Goal: Information Seeking & Learning: Learn about a topic

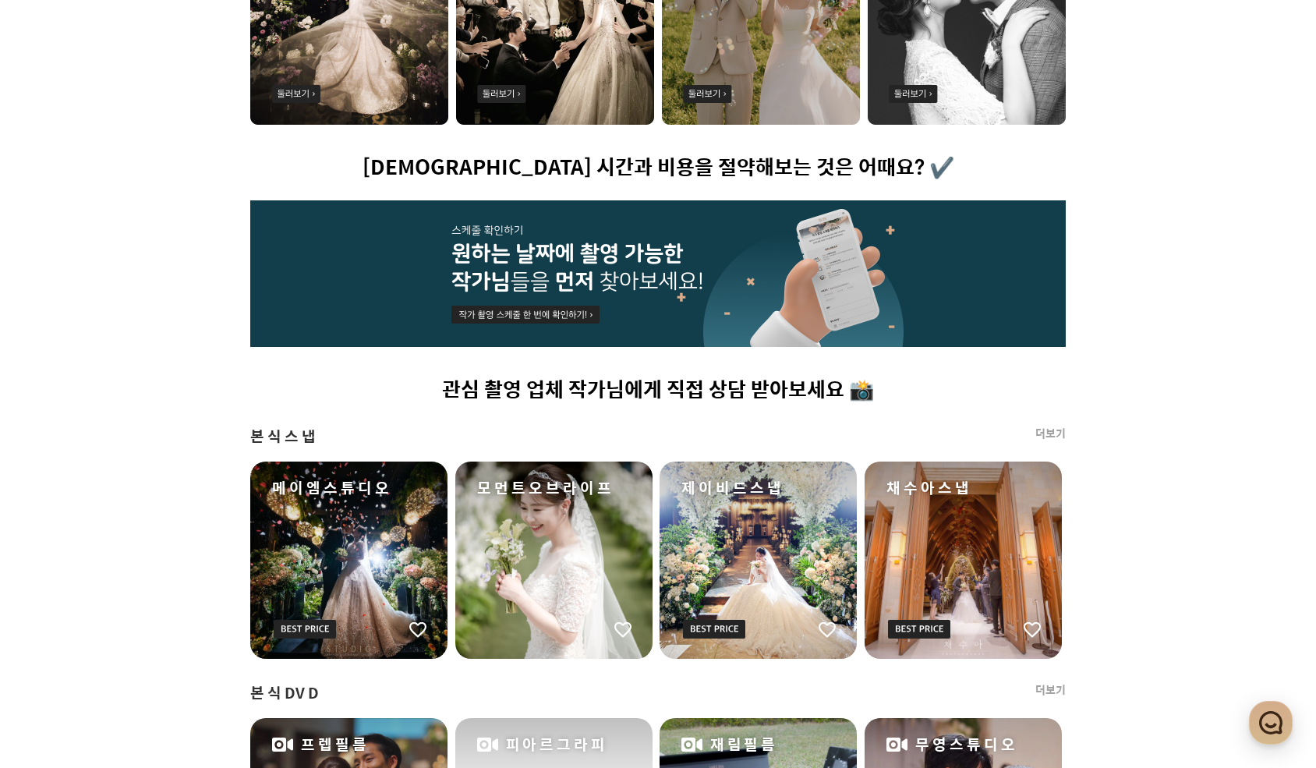
scroll to position [780, 0]
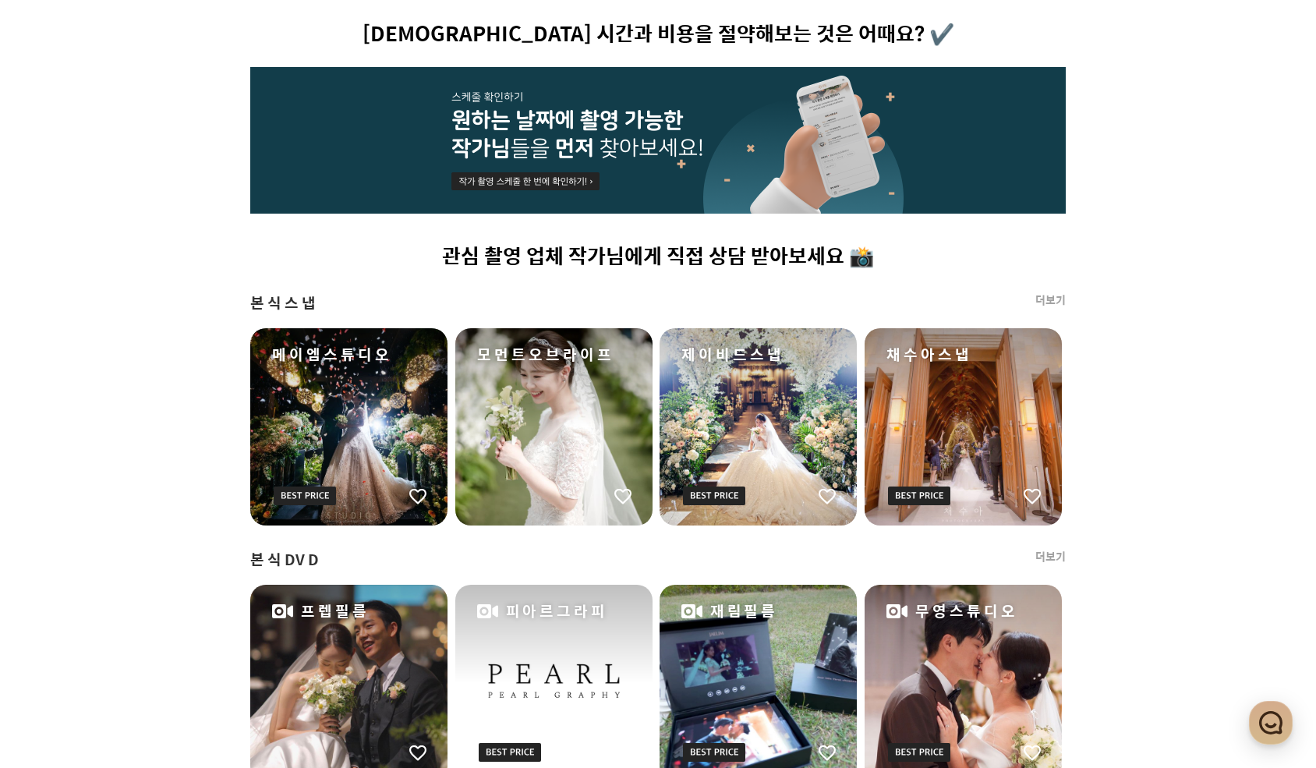
click at [955, 371] on div "채수아스냅" at bounding box center [963, 426] width 197 height 197
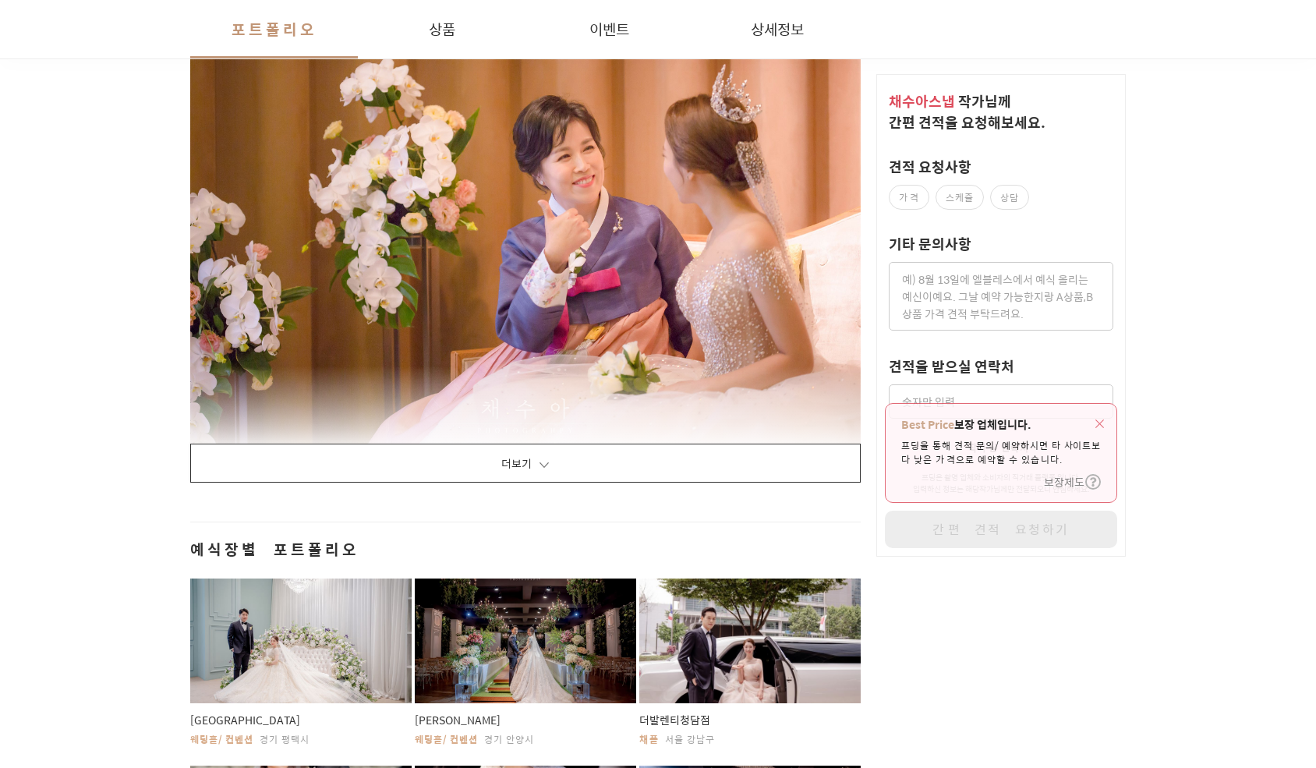
scroll to position [1559, 0]
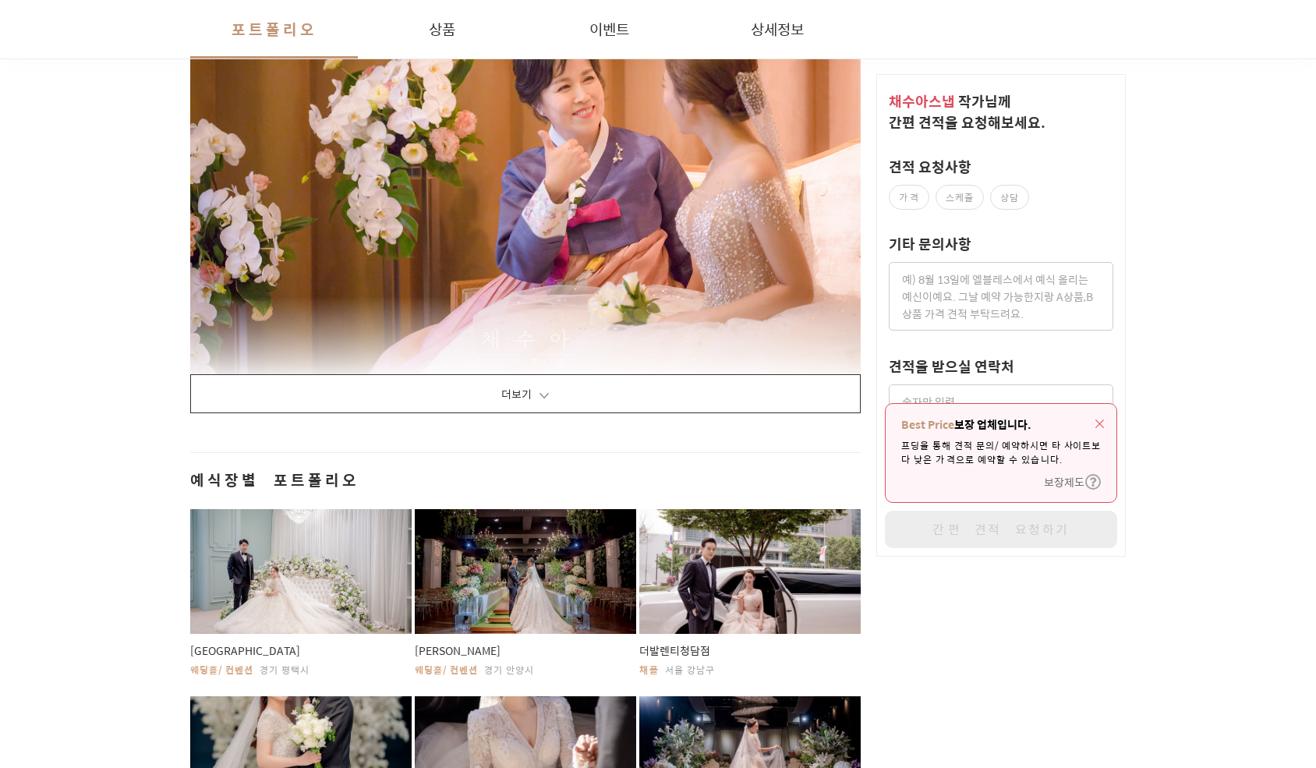
click at [536, 387] on button "더보기" at bounding box center [525, 393] width 671 height 39
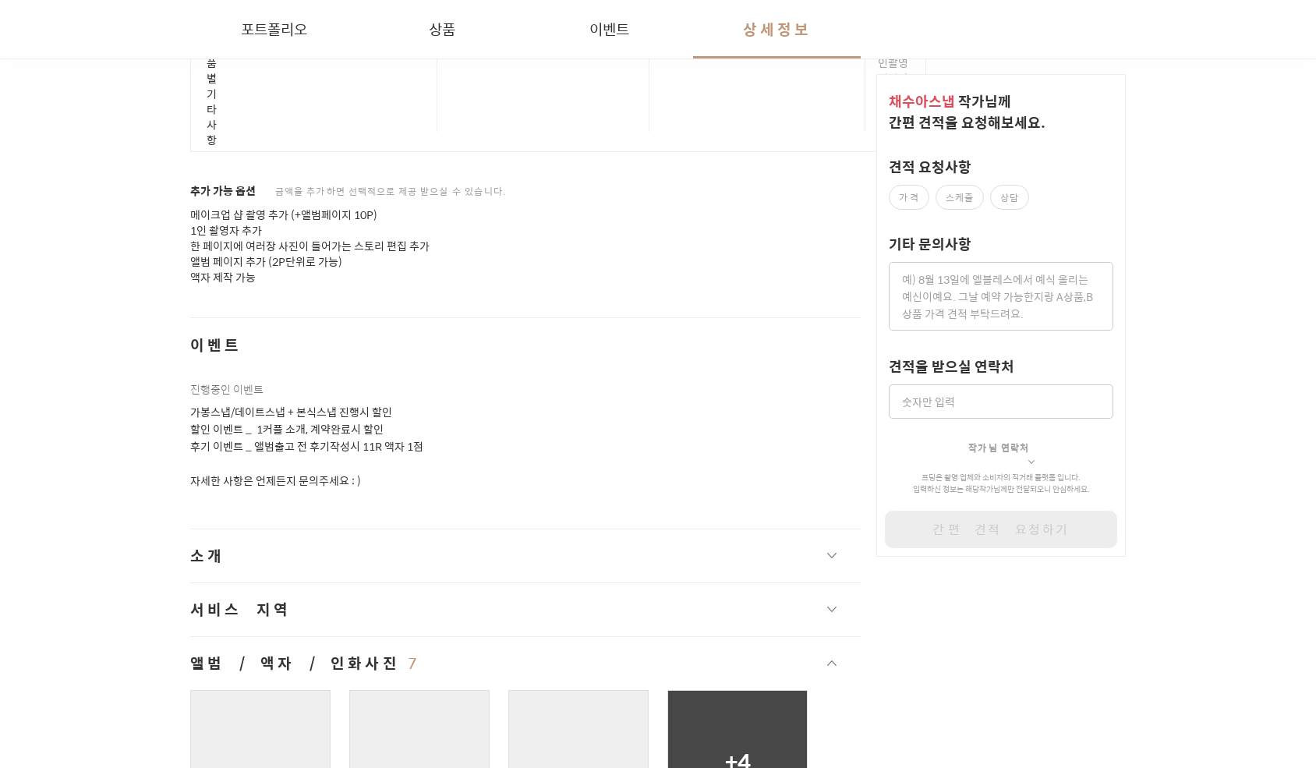
scroll to position [25886, 0]
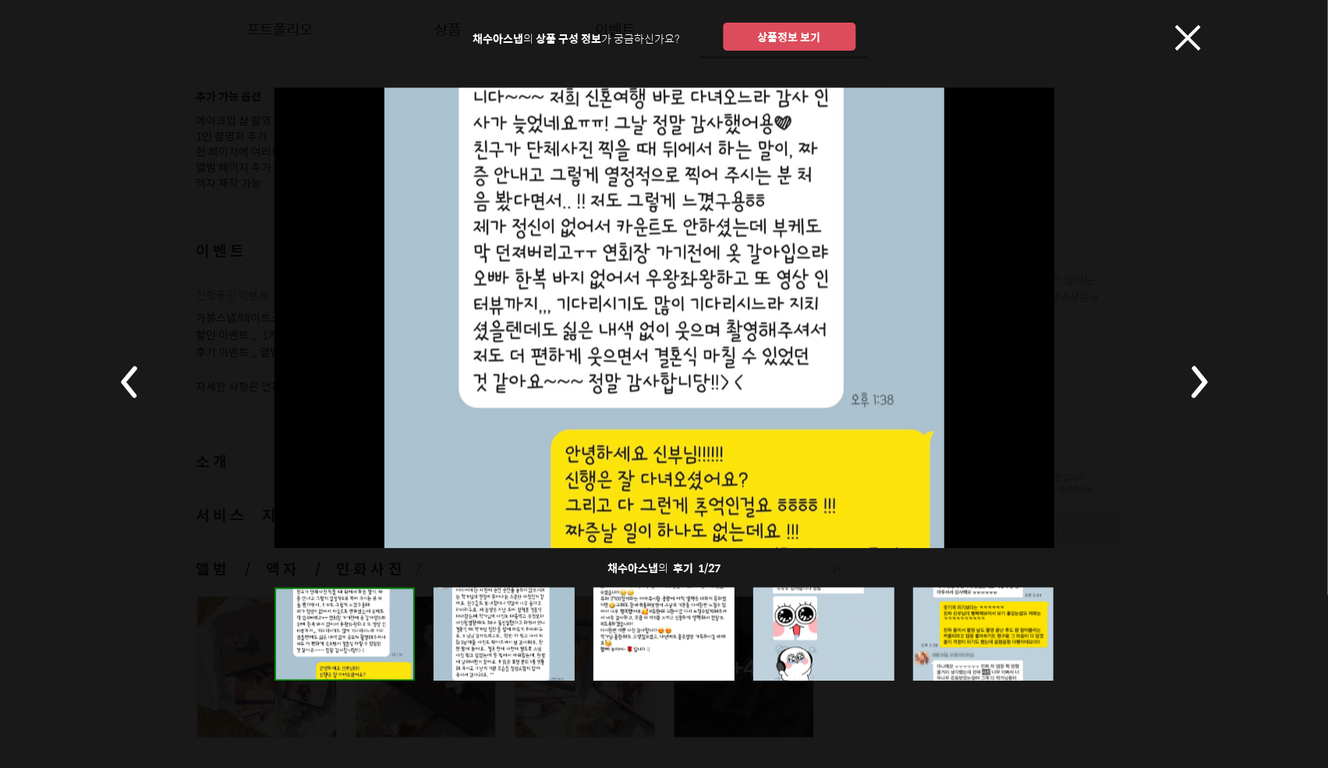
click at [1193, 373] on rect at bounding box center [1198, 382] width 55 height 55
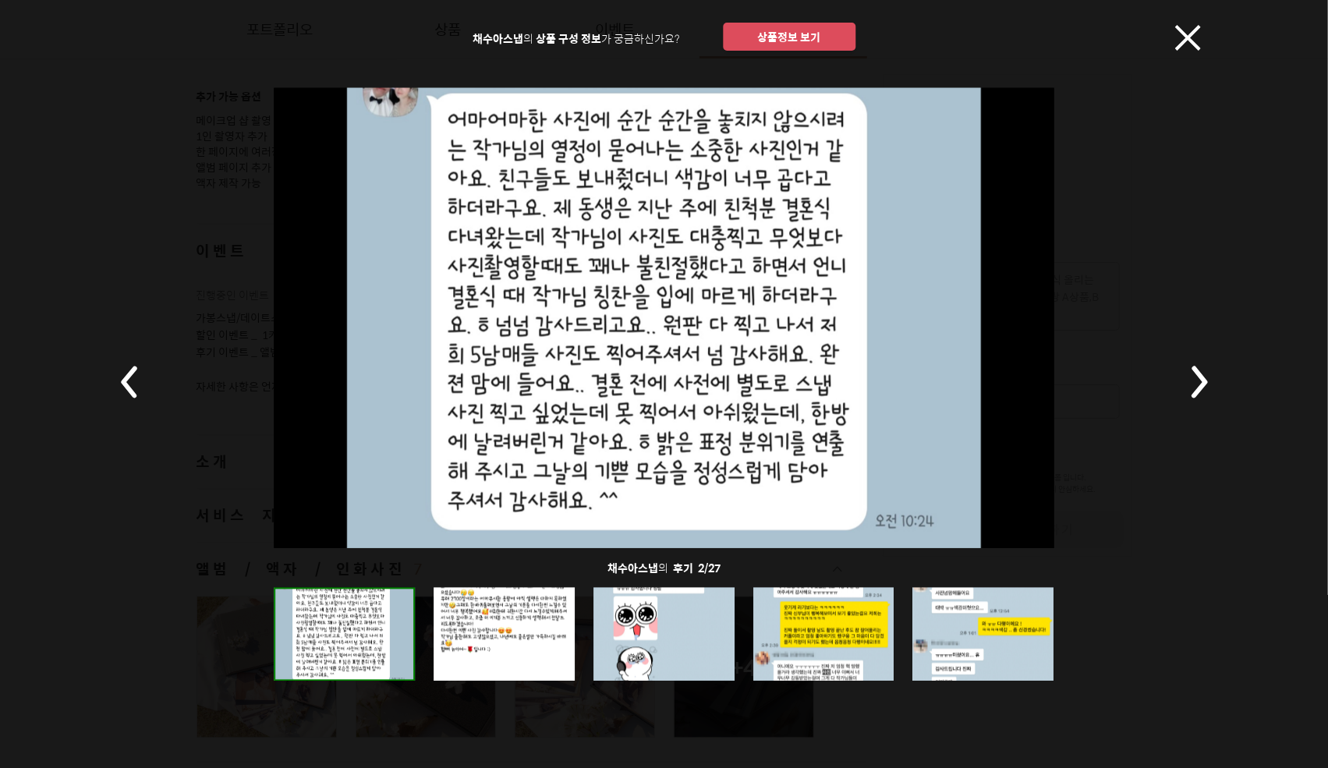
click at [1193, 373] on rect at bounding box center [1198, 382] width 55 height 55
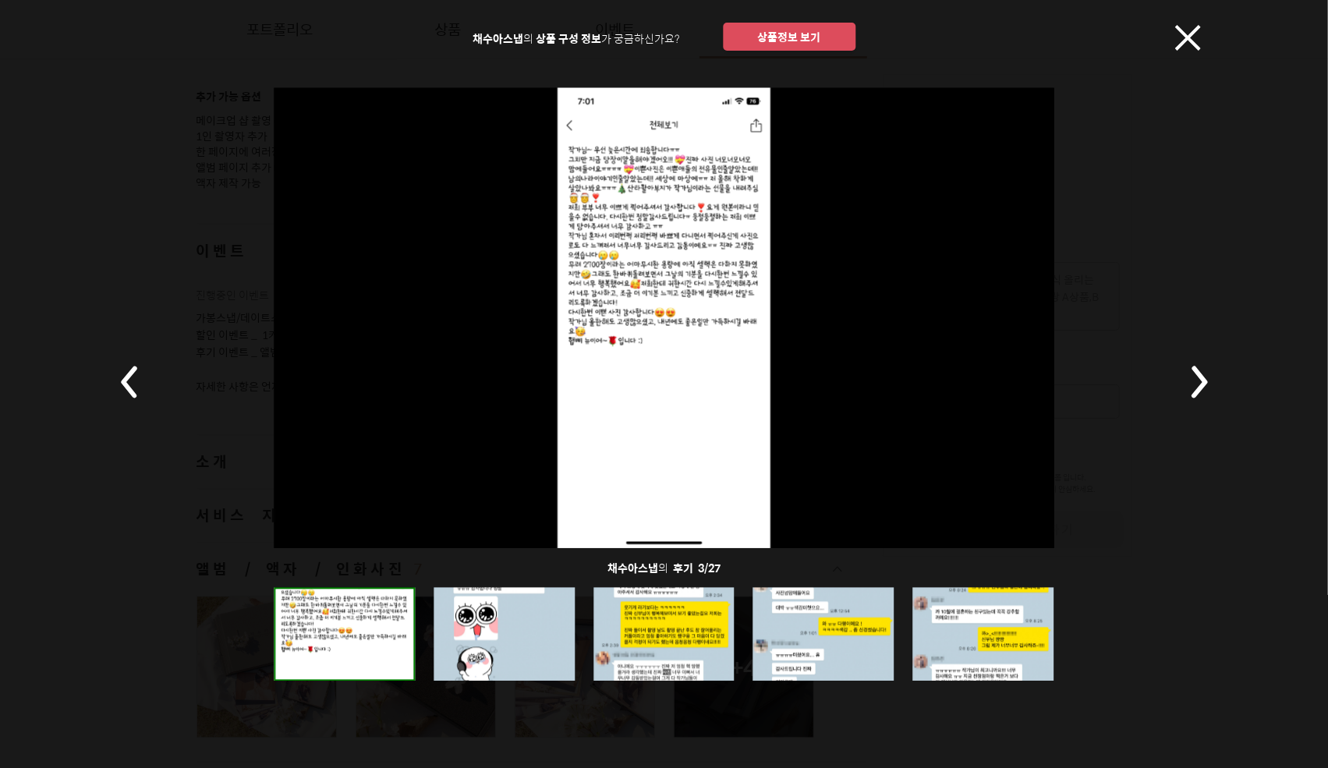
click at [1193, 373] on rect at bounding box center [1198, 382] width 55 height 55
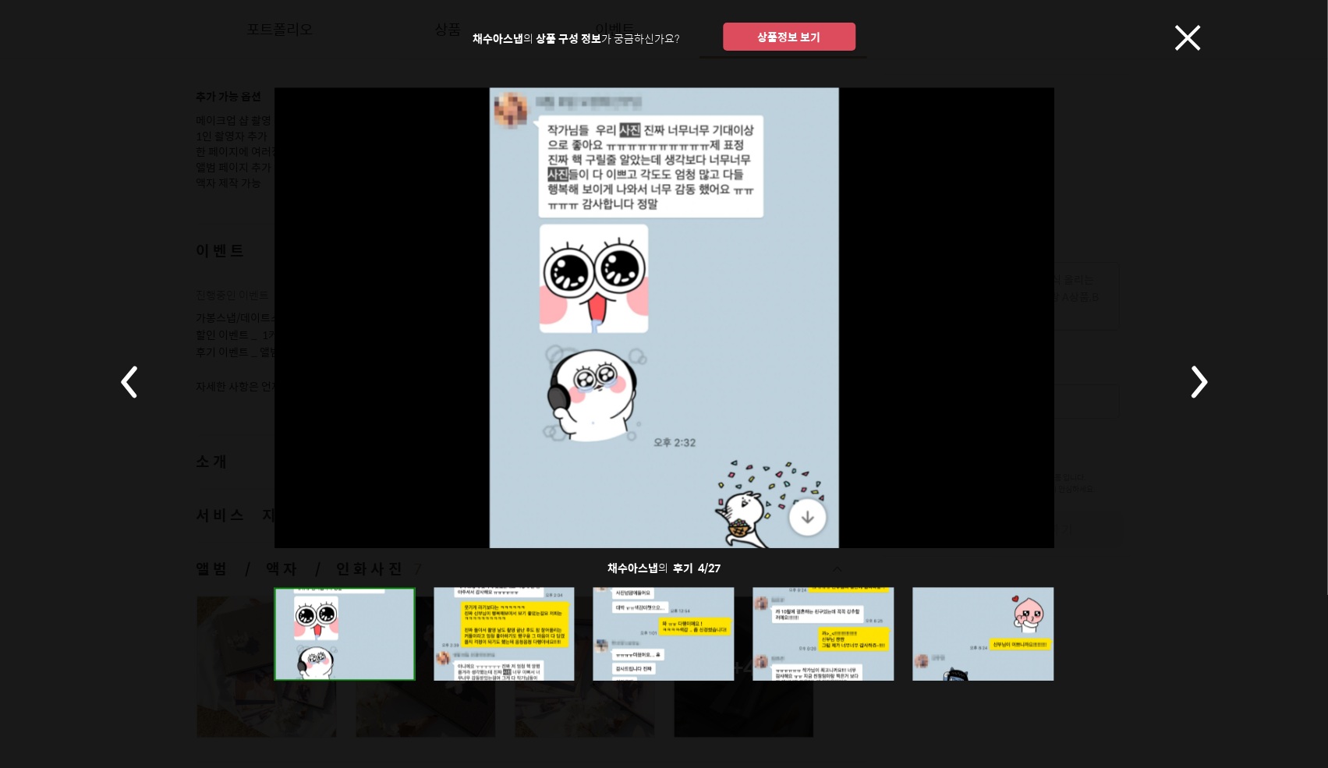
click at [1193, 373] on rect at bounding box center [1198, 382] width 55 height 55
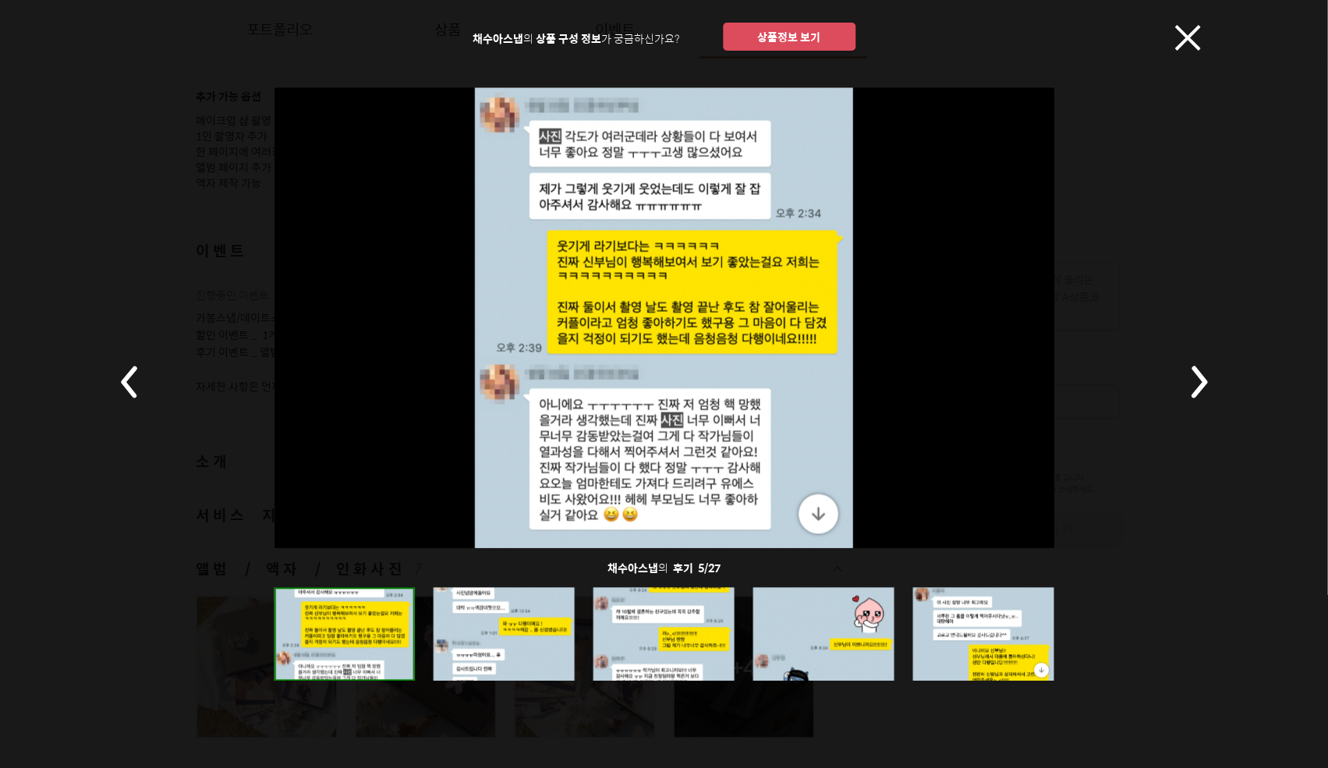
click at [1193, 373] on rect at bounding box center [1198, 382] width 55 height 55
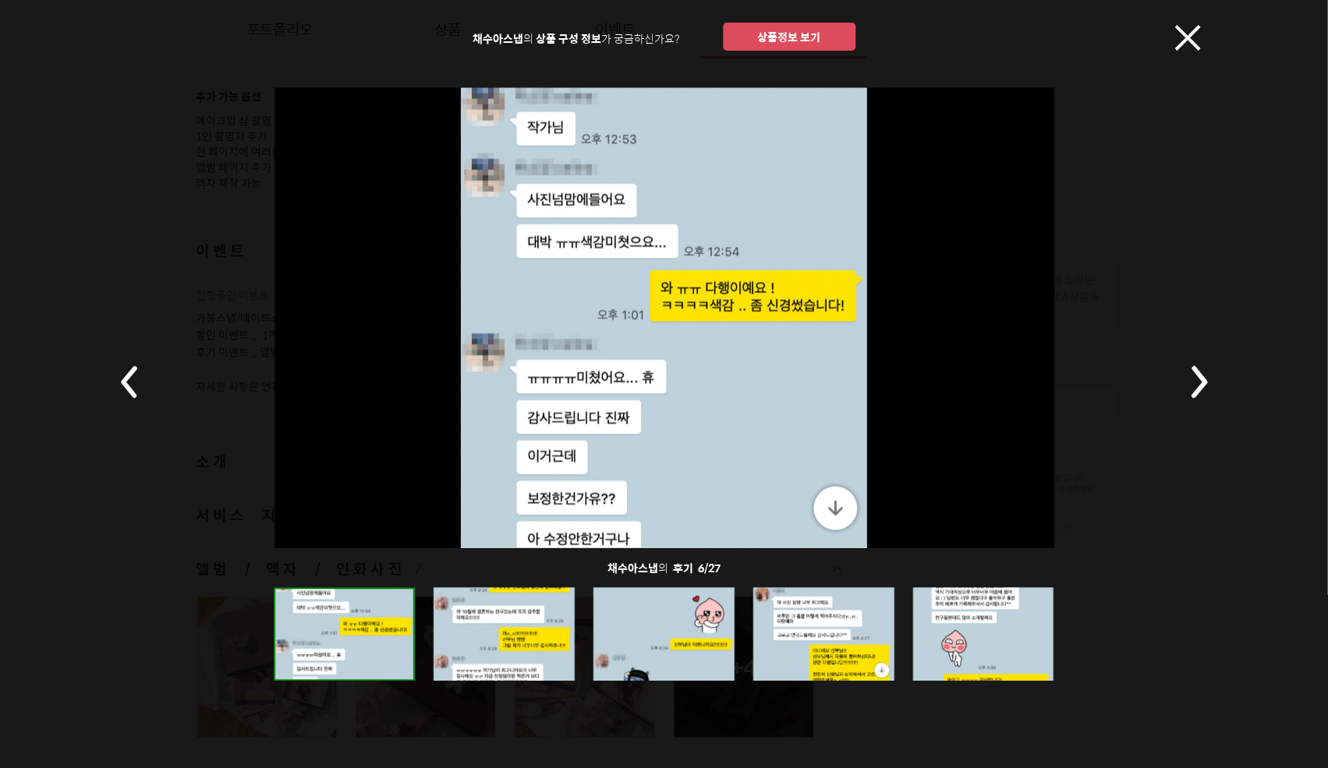
click at [1193, 373] on rect at bounding box center [1198, 382] width 55 height 55
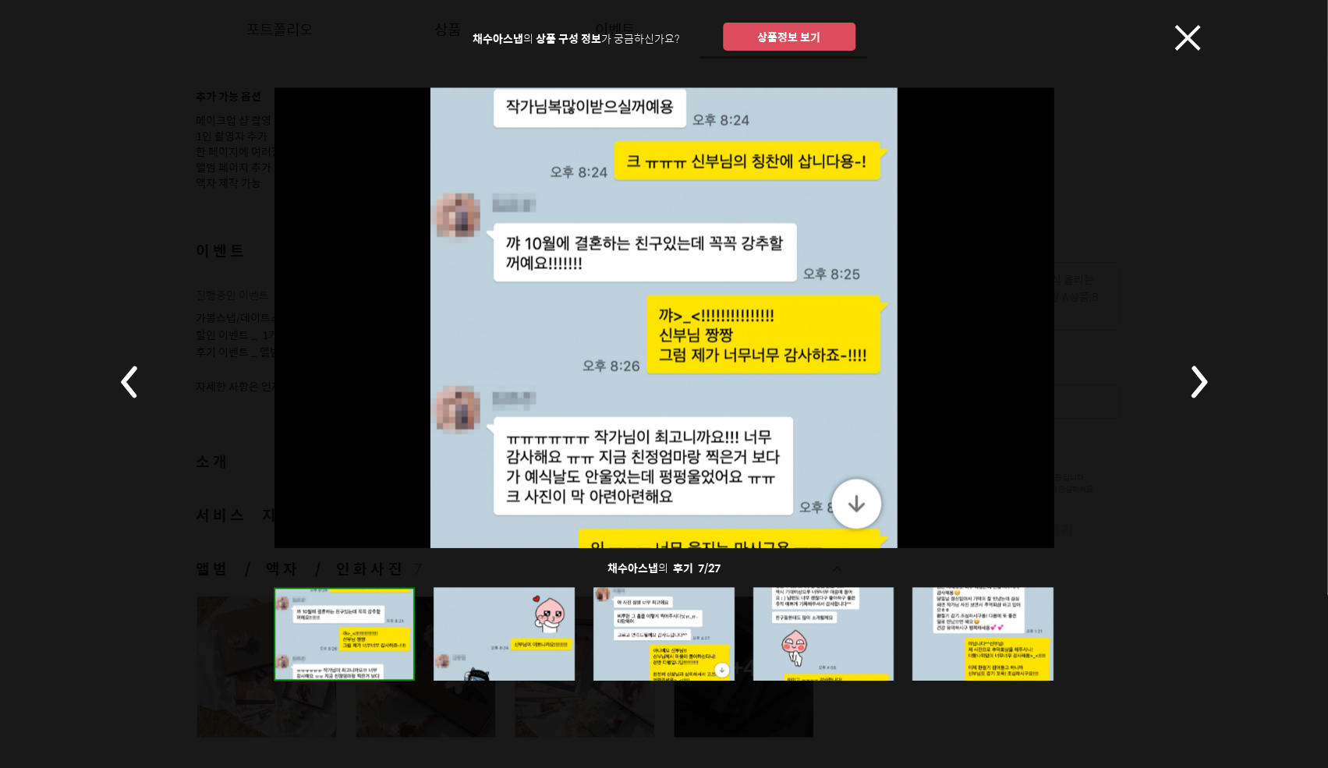
drag, startPoint x: 1176, startPoint y: 32, endPoint x: 1165, endPoint y: 28, distance: 11.6
click at [1177, 32] on icon at bounding box center [1188, 38] width 26 height 26
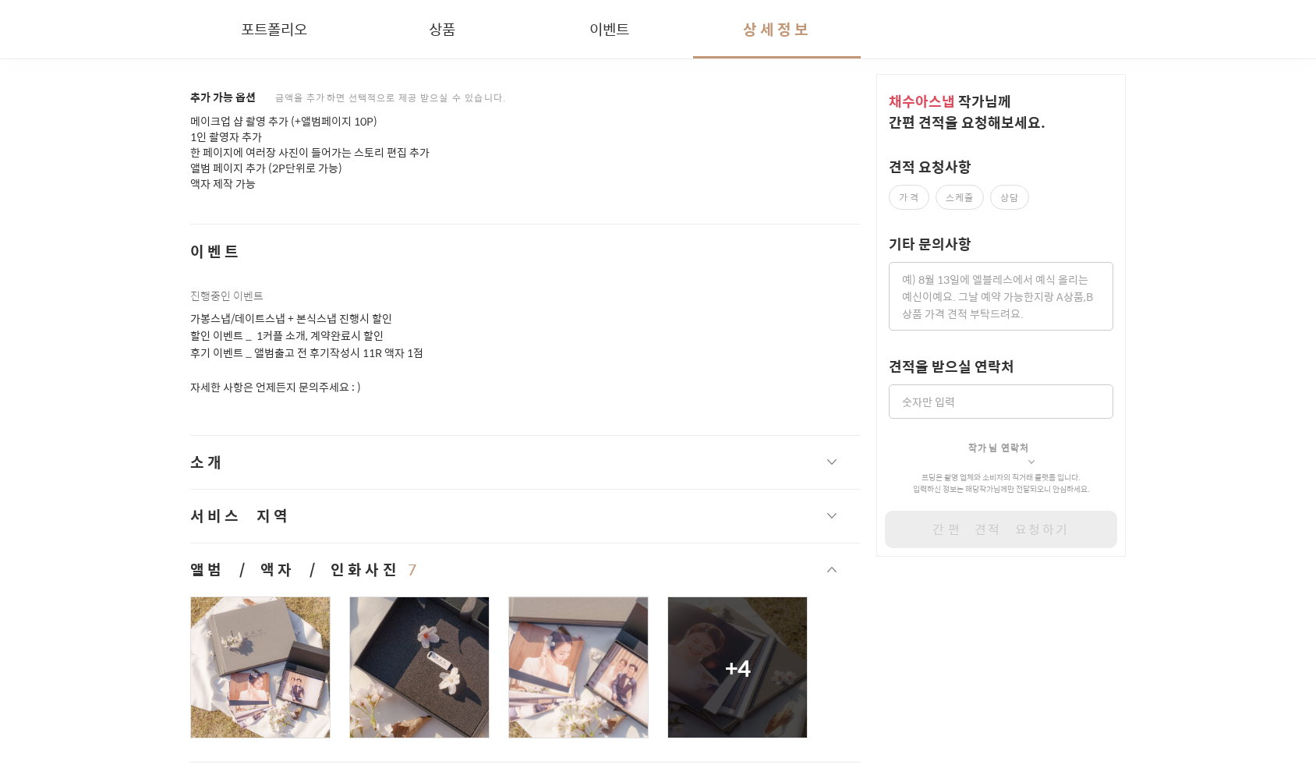
scroll to position [25731, 0]
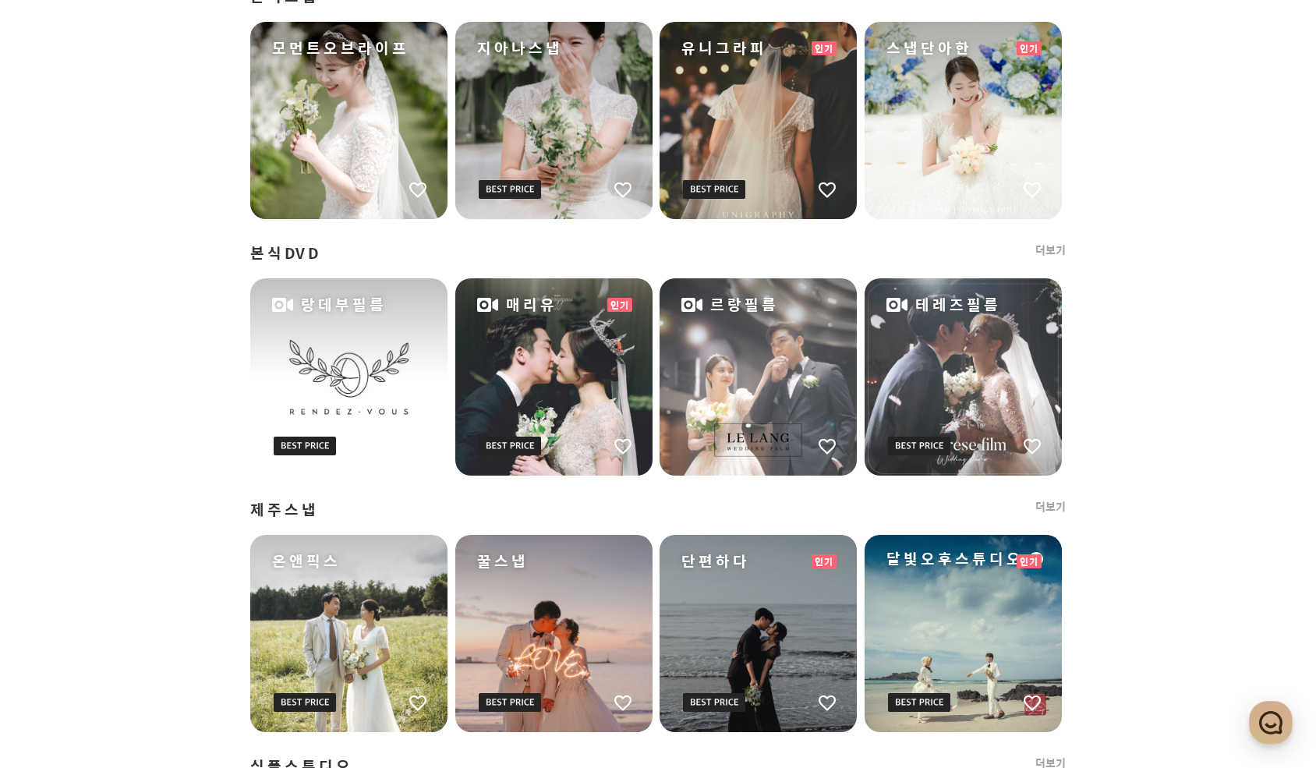
scroll to position [1092, 0]
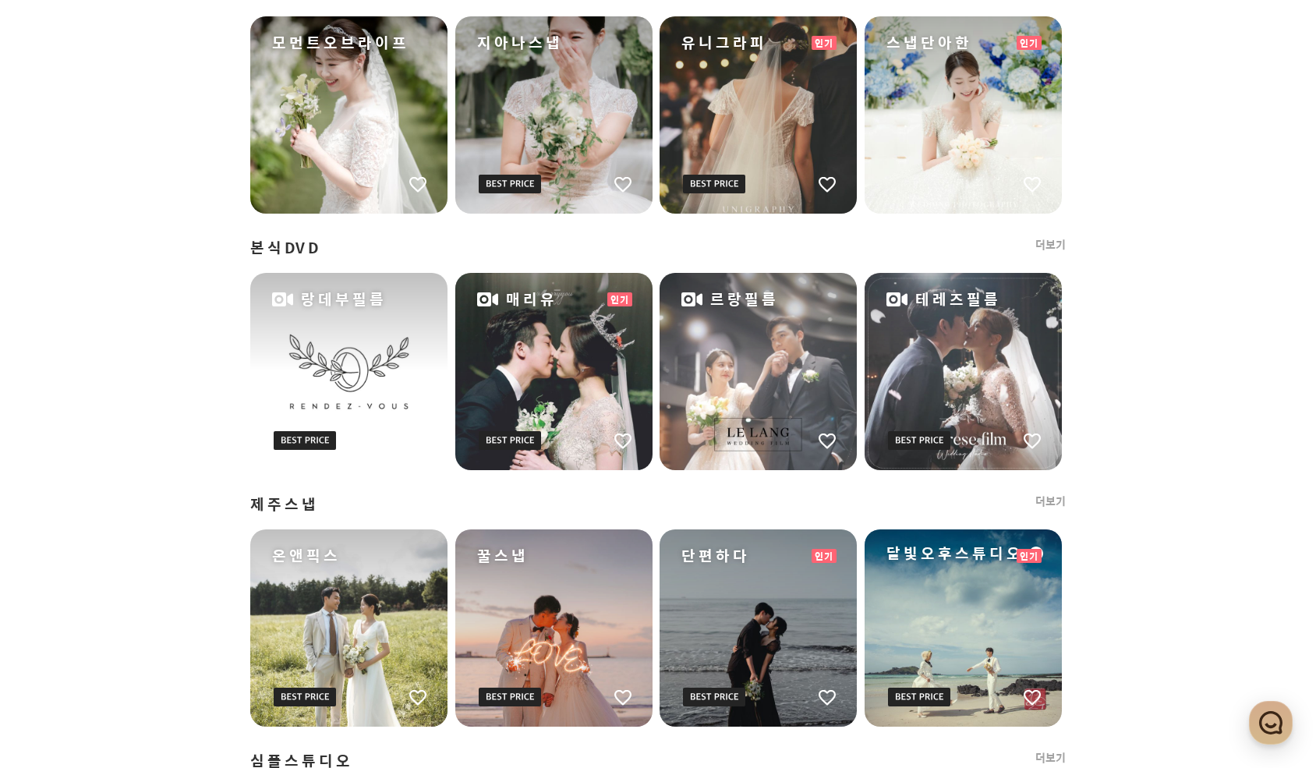
click at [1055, 497] on link "더보기" at bounding box center [1050, 502] width 30 height 16
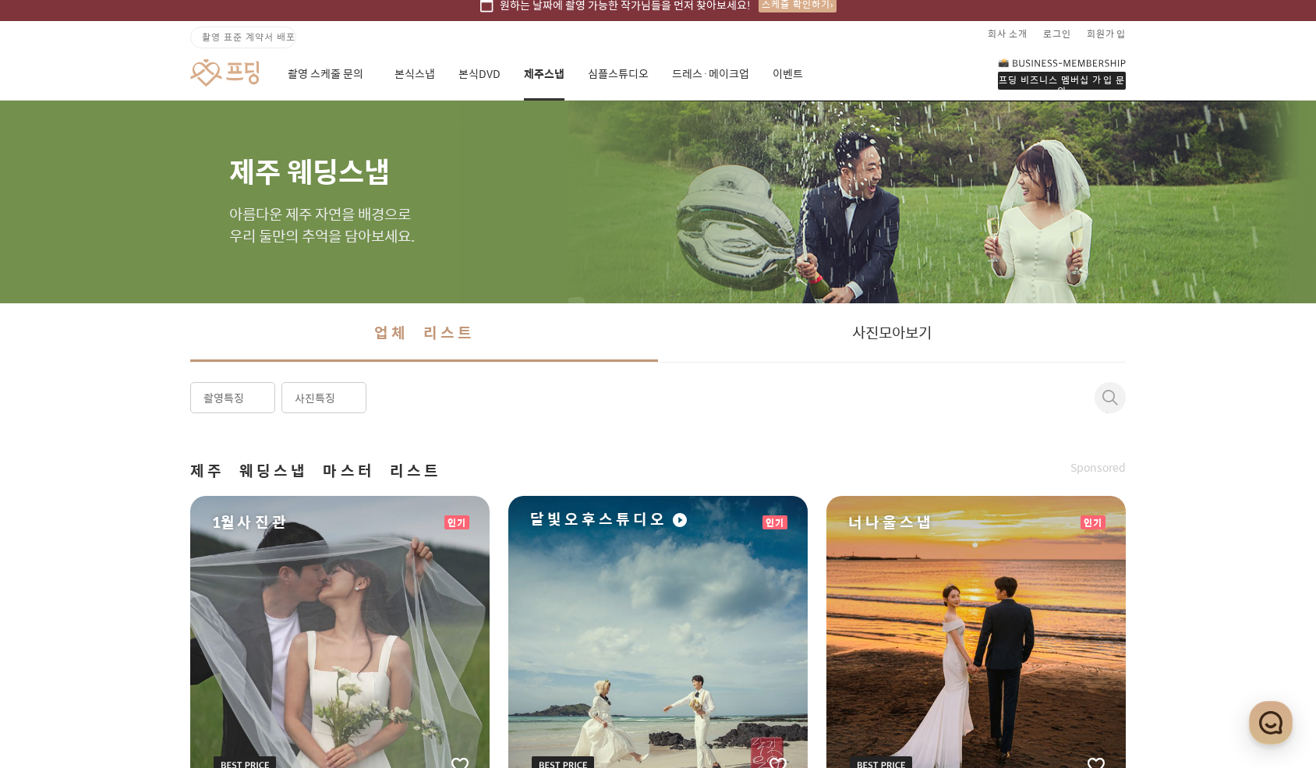
scroll to position [390, 0]
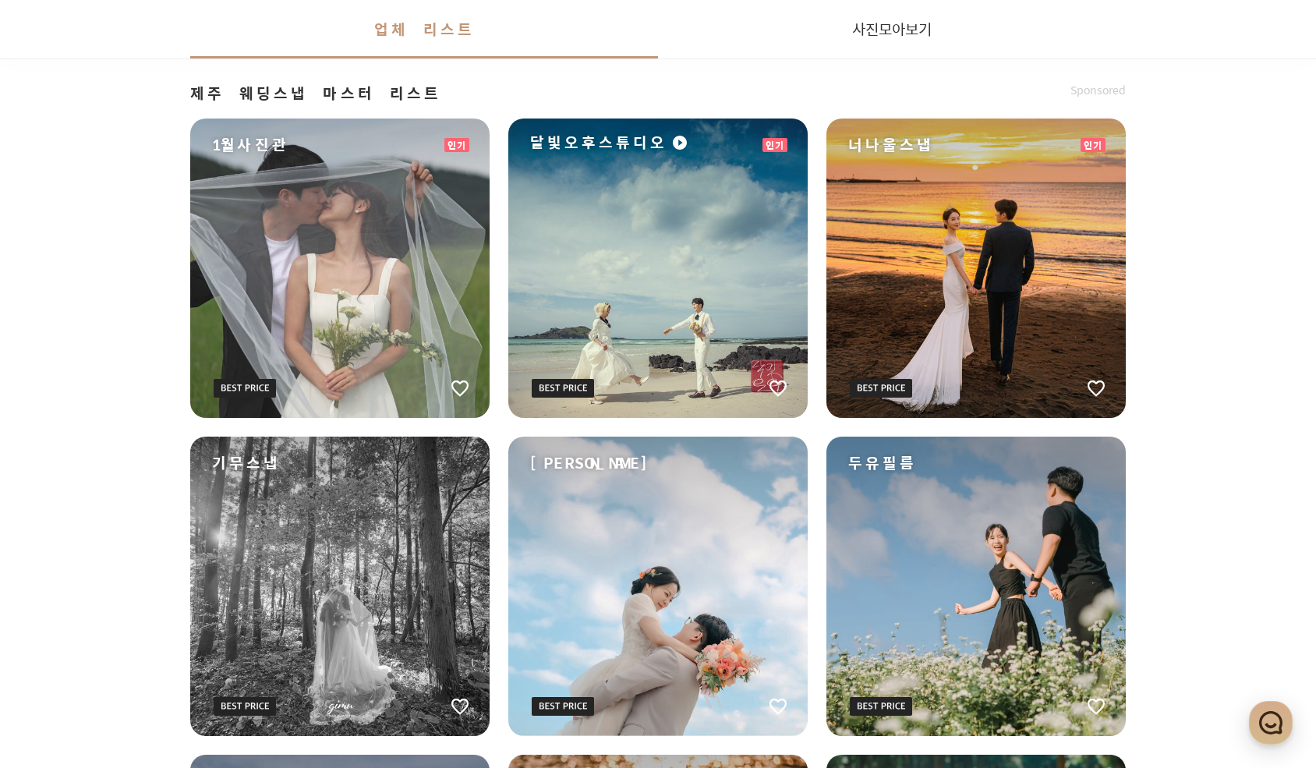
click at [414, 254] on div "1월사진관" at bounding box center [339, 268] width 299 height 299
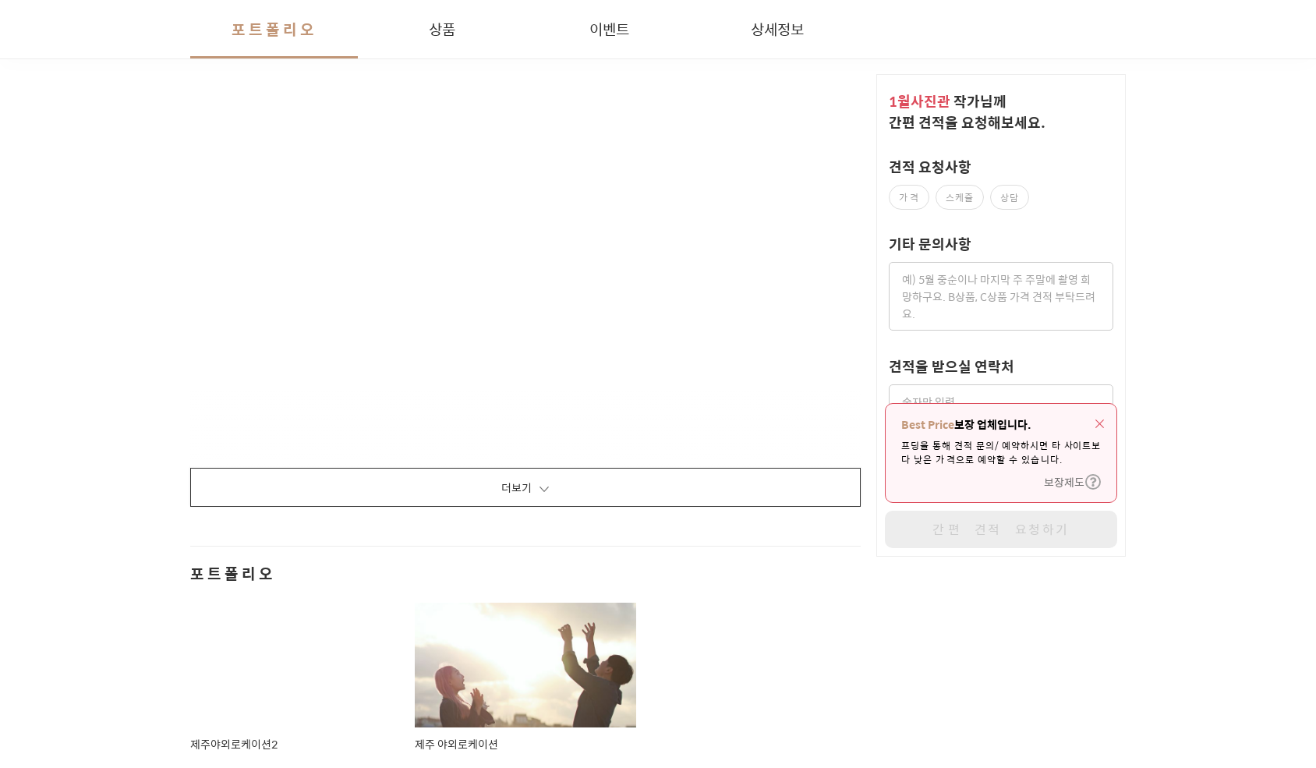
scroll to position [2573, 0]
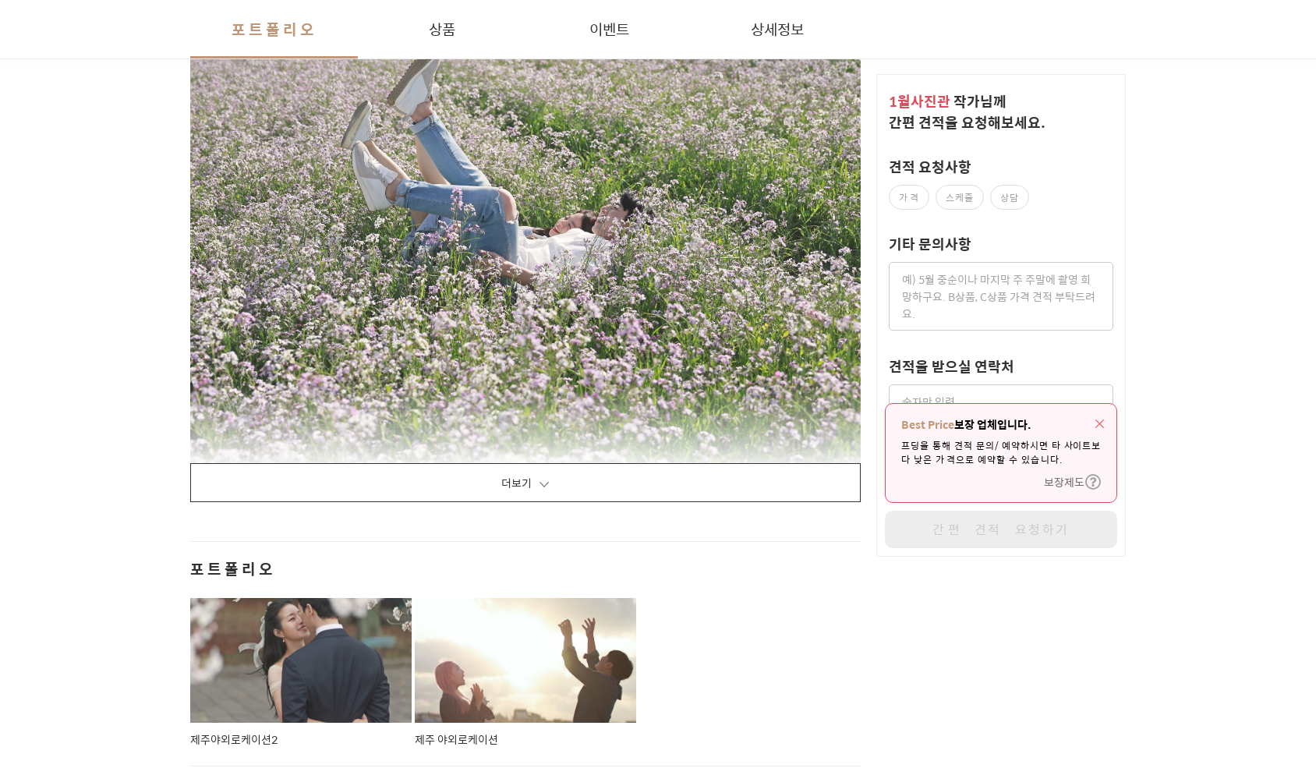
click at [621, 466] on button "더보기" at bounding box center [525, 482] width 671 height 39
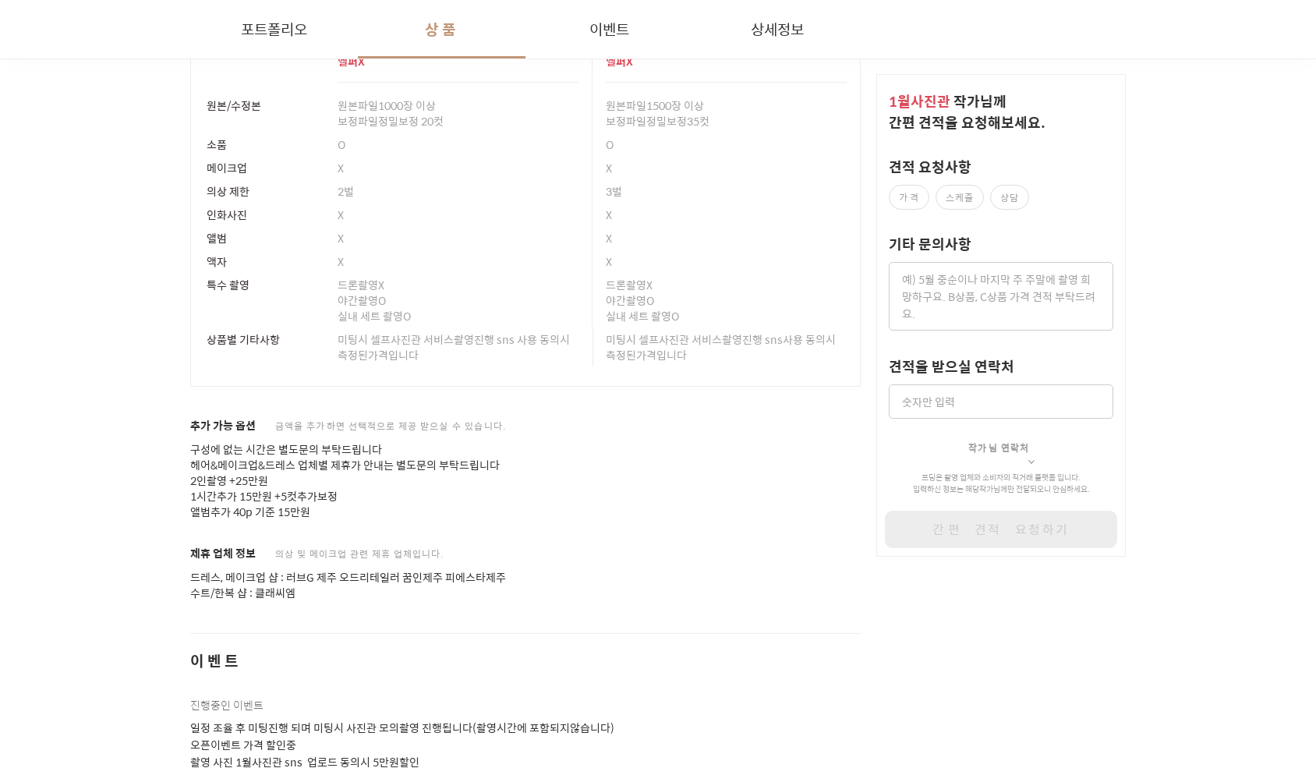
scroll to position [27680, 0]
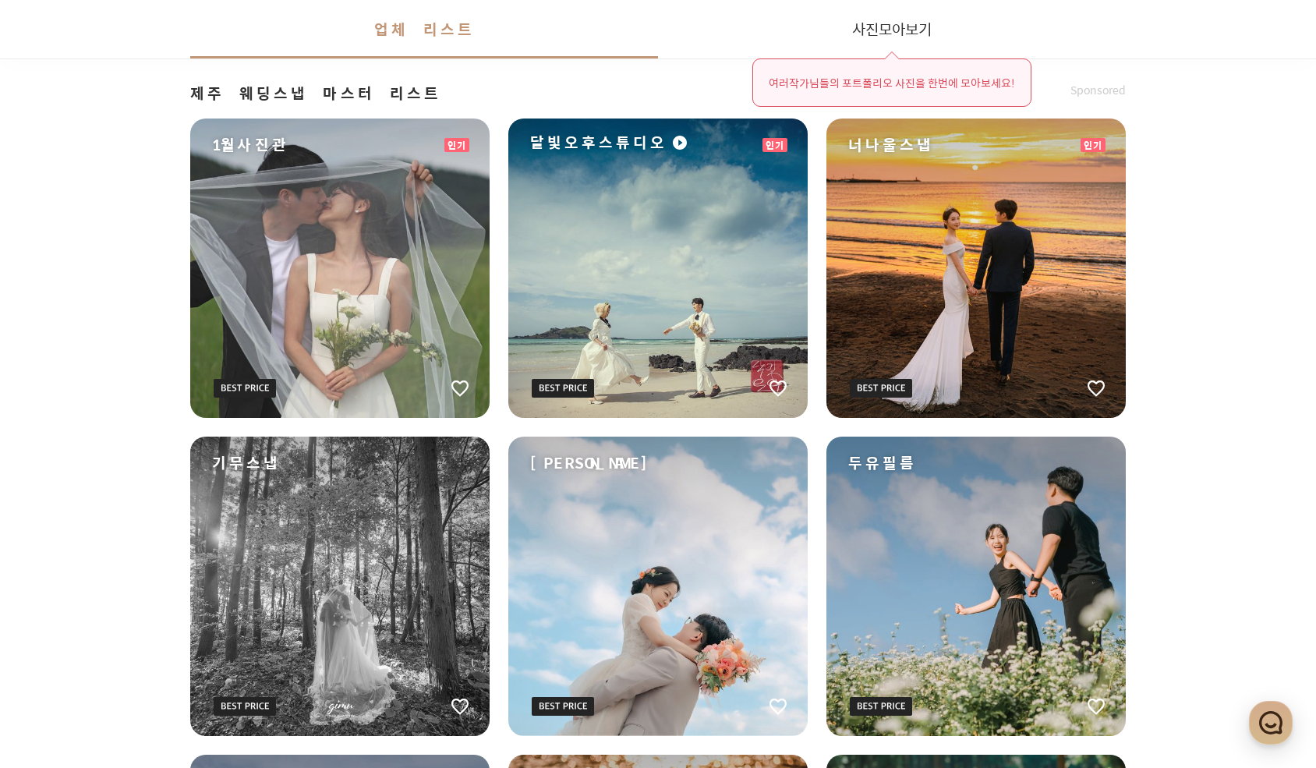
scroll to position [858, 0]
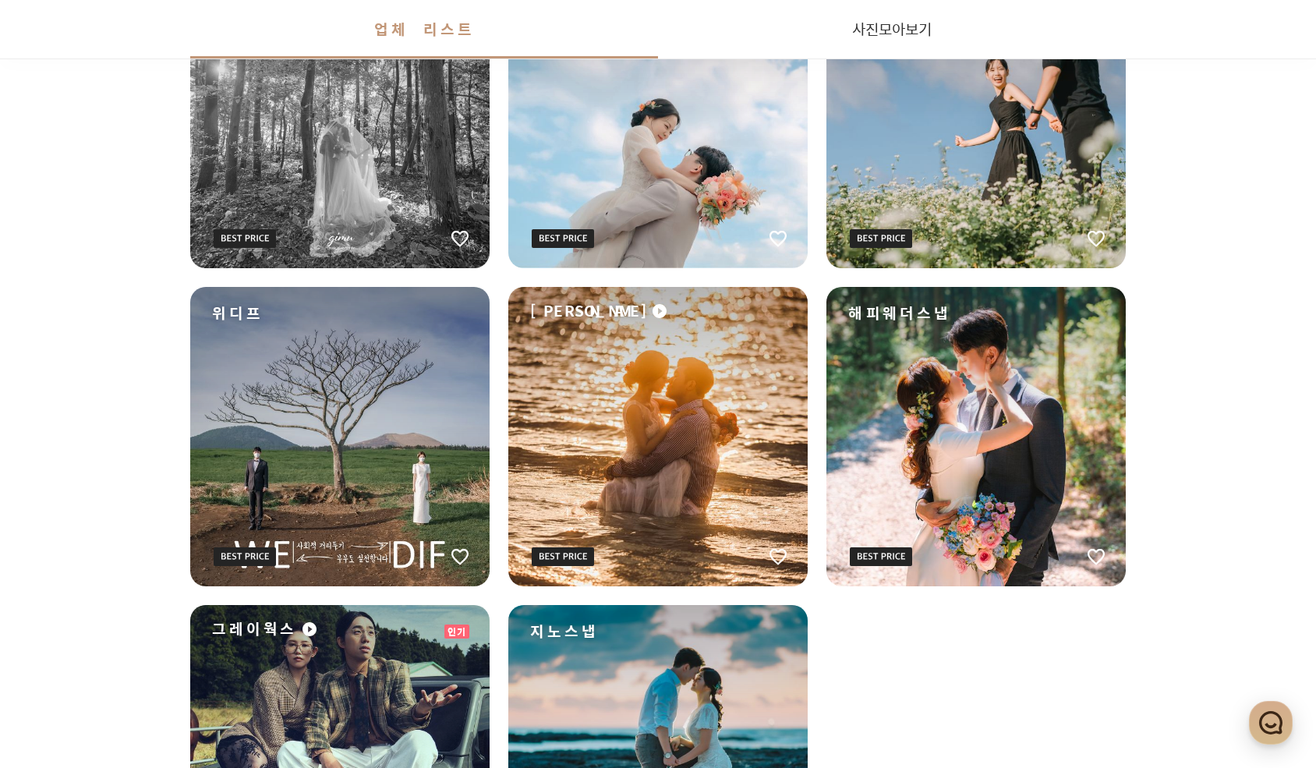
click at [391, 441] on div "위디프" at bounding box center [339, 436] width 299 height 299
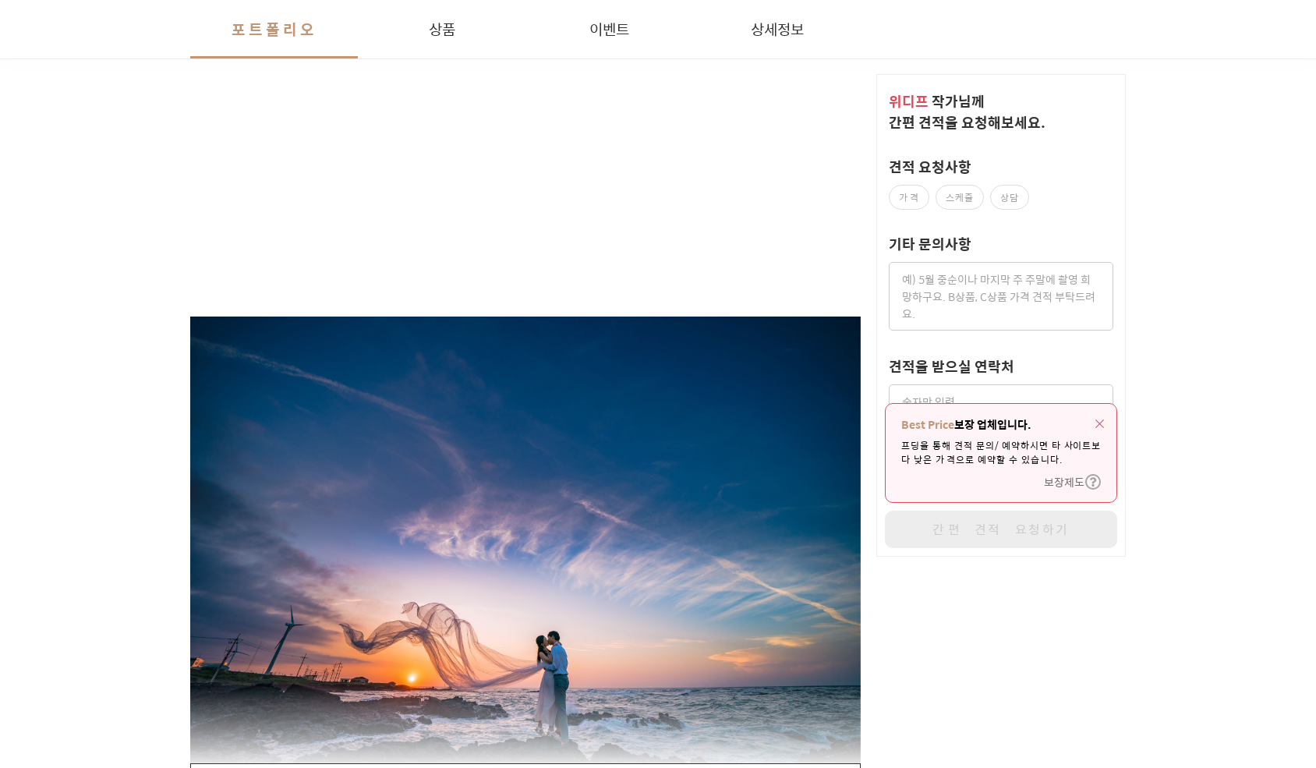
scroll to position [2027, 0]
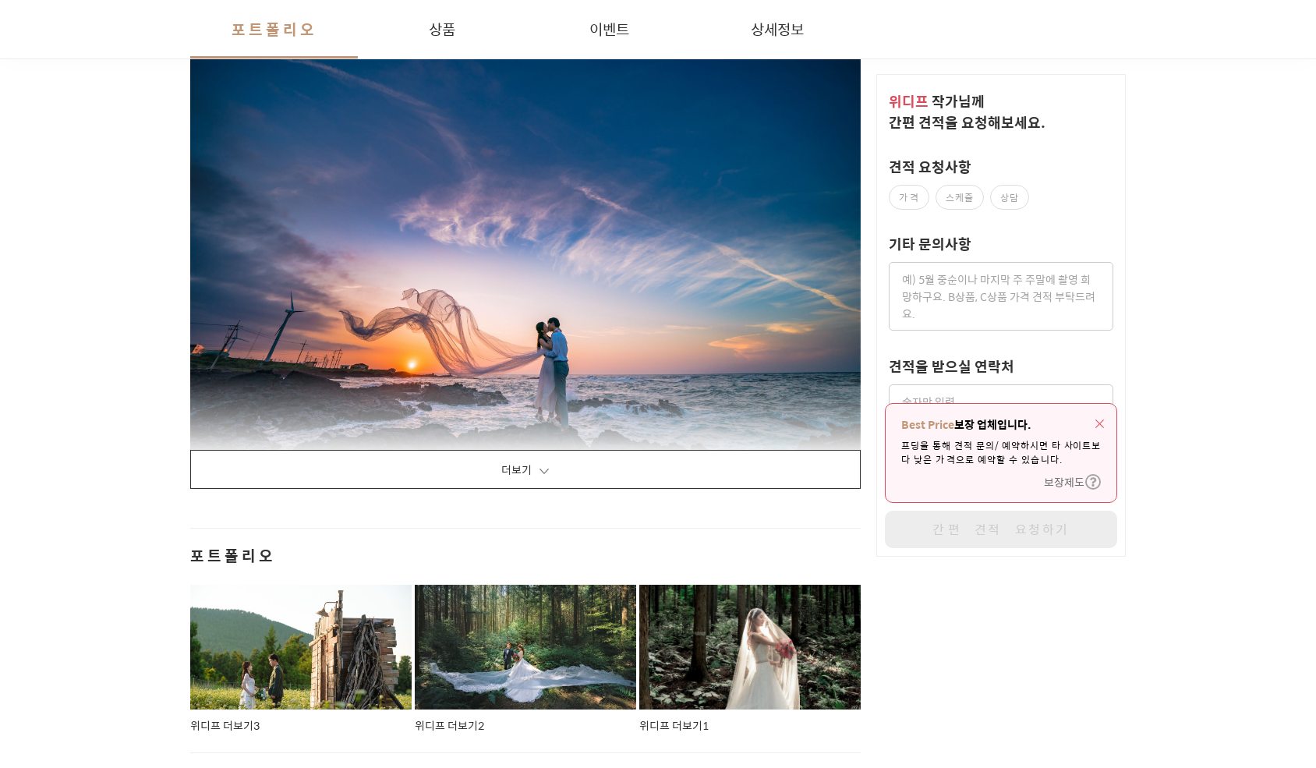
click at [620, 473] on button "더보기" at bounding box center [525, 469] width 671 height 39
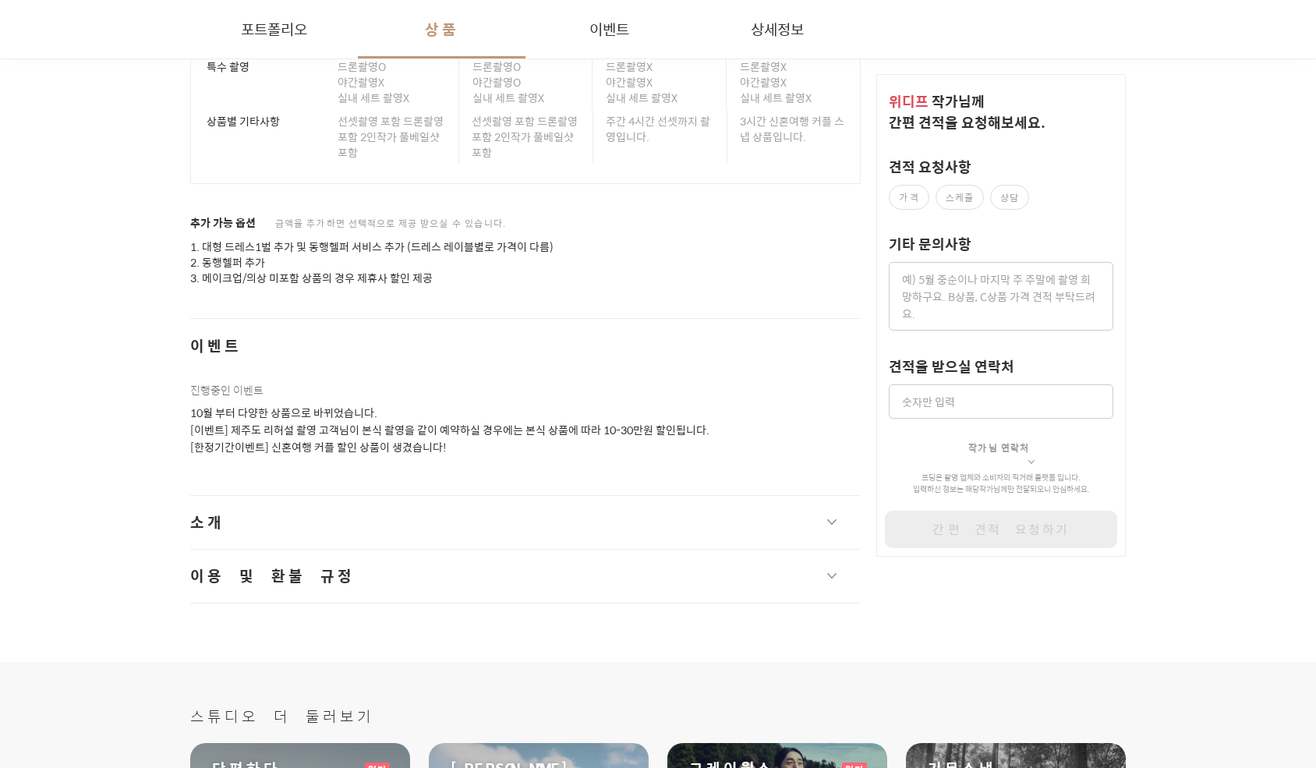
scroll to position [27134, 0]
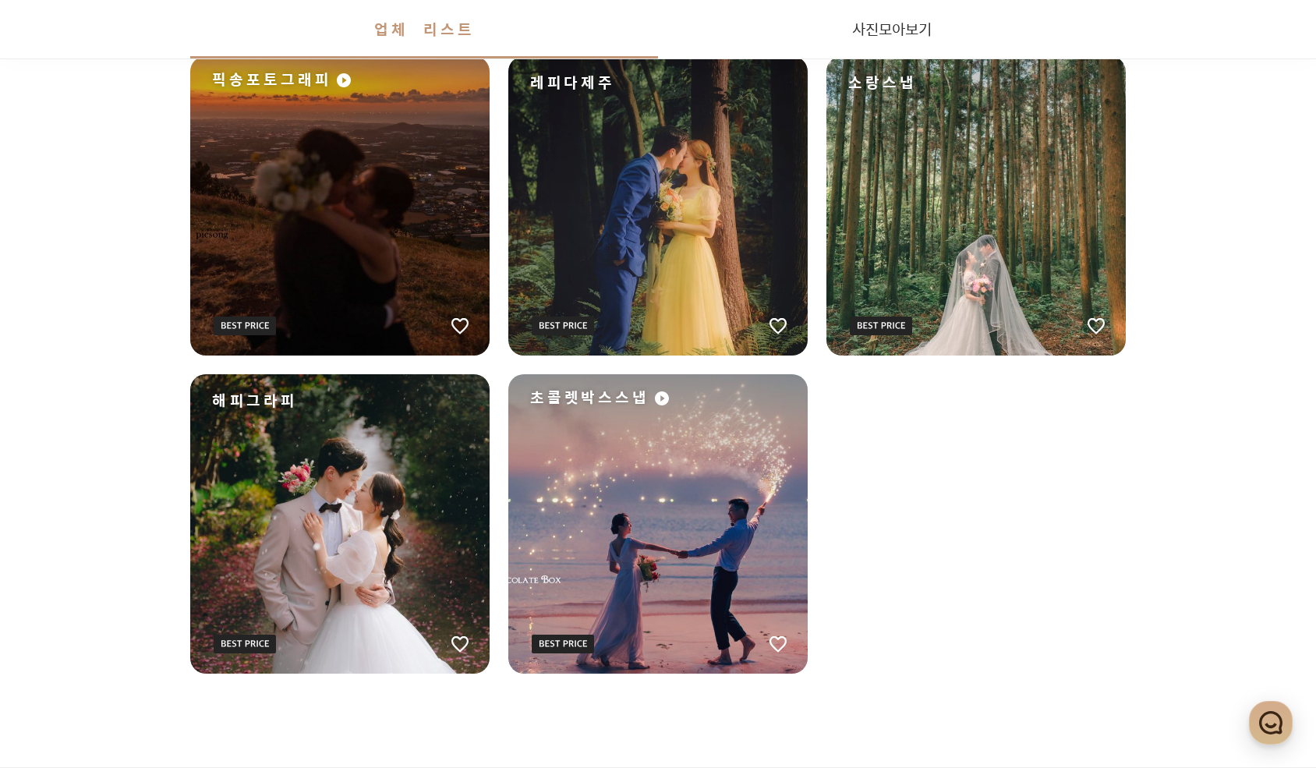
scroll to position [2671, 0]
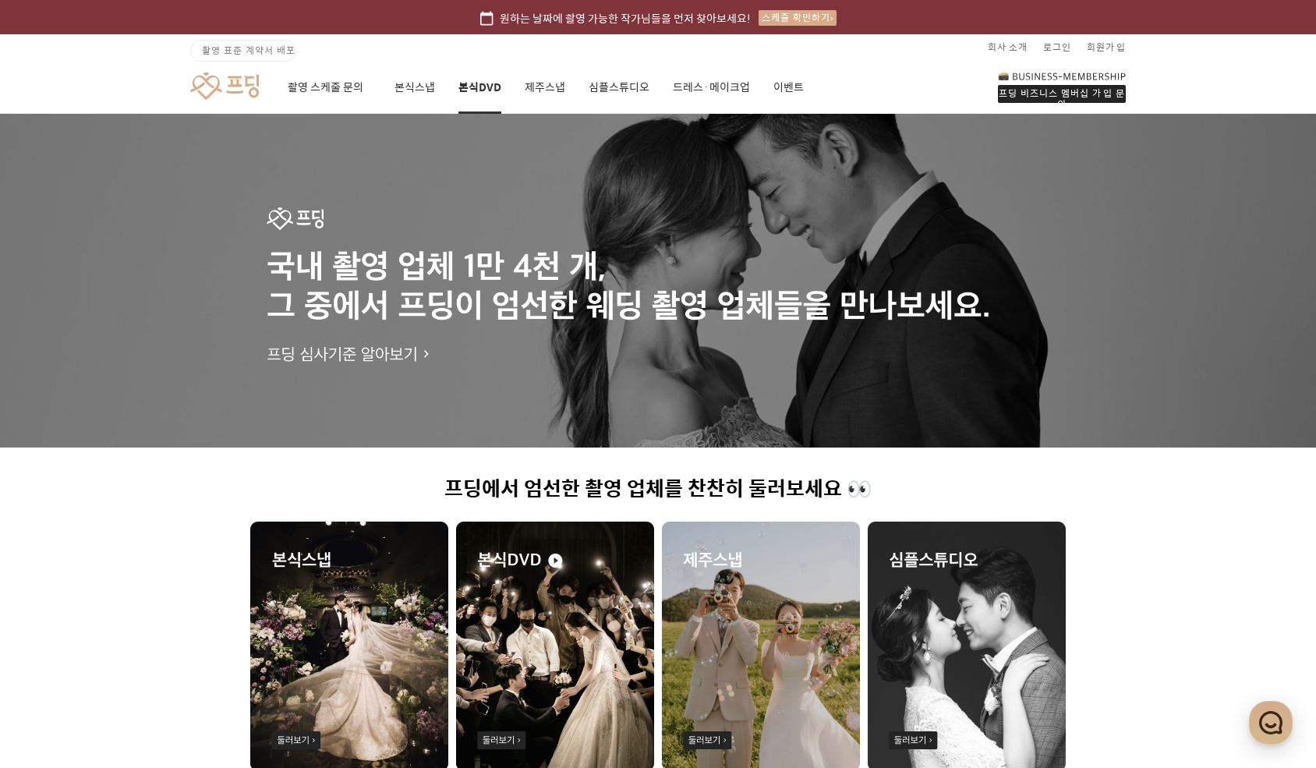
click at [483, 90] on link "본식DVD" at bounding box center [479, 87] width 43 height 53
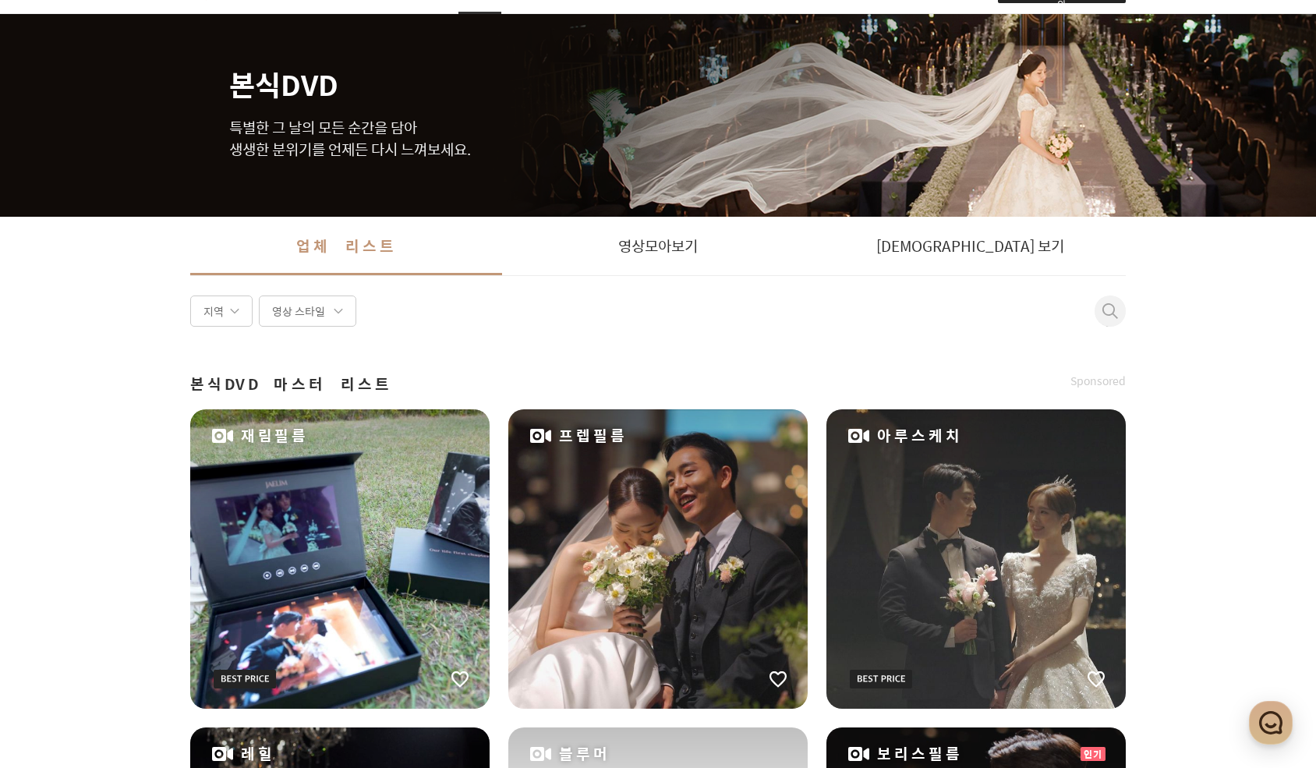
scroll to position [156, 0]
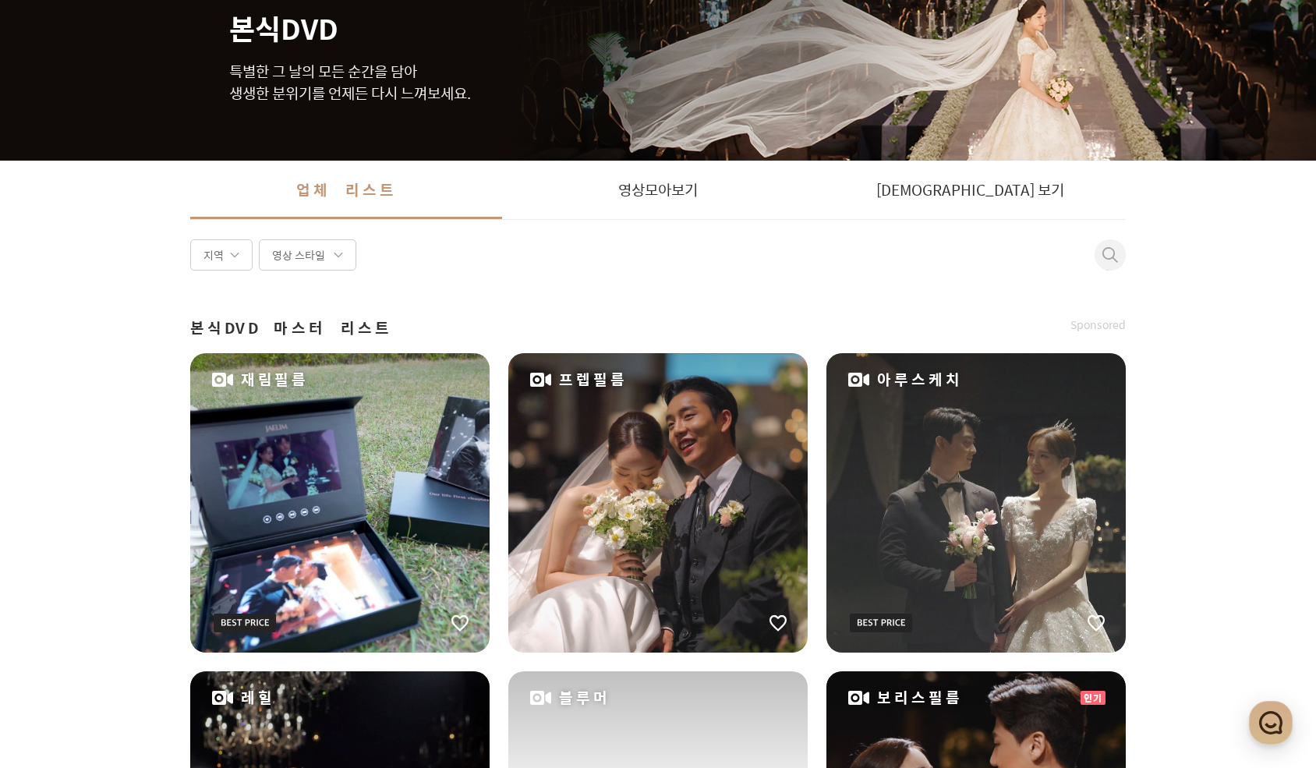
click at [611, 555] on div "프렙필름" at bounding box center [657, 502] width 299 height 299
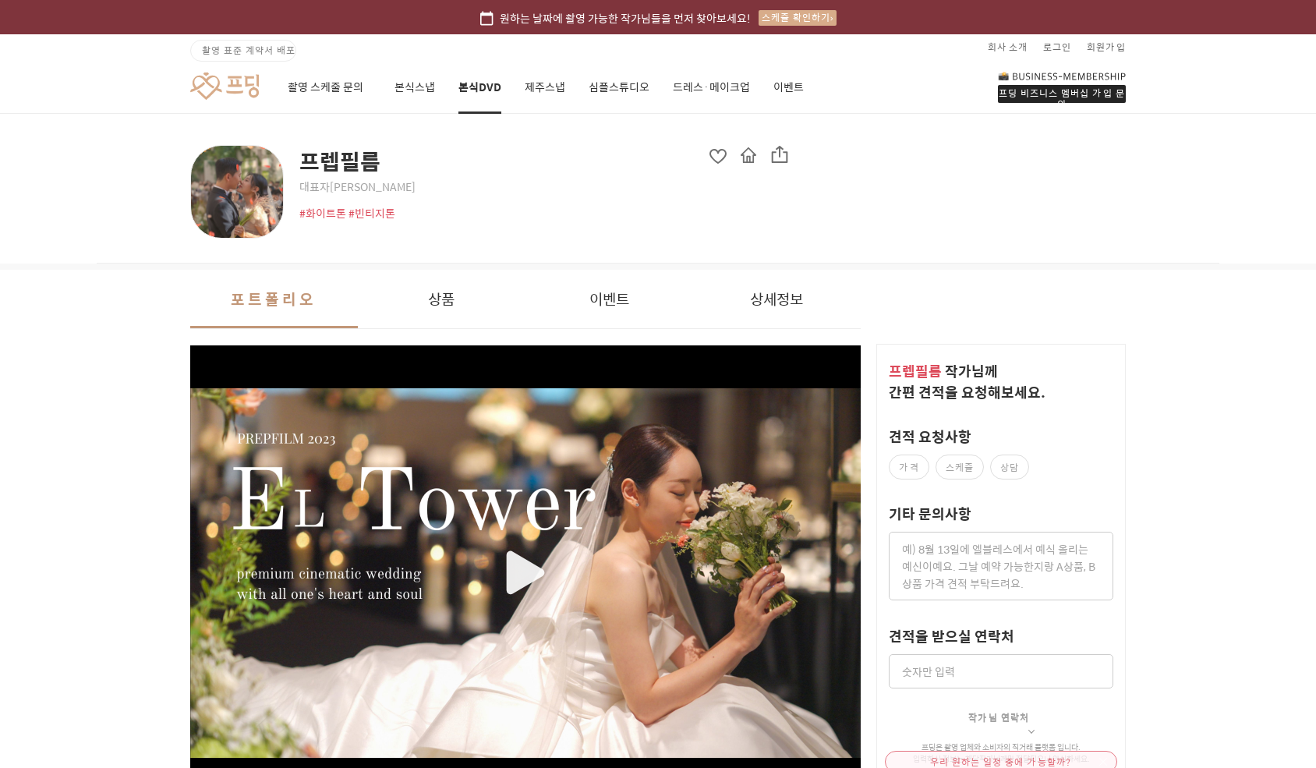
click at [526, 576] on div "button" at bounding box center [525, 573] width 671 height 370
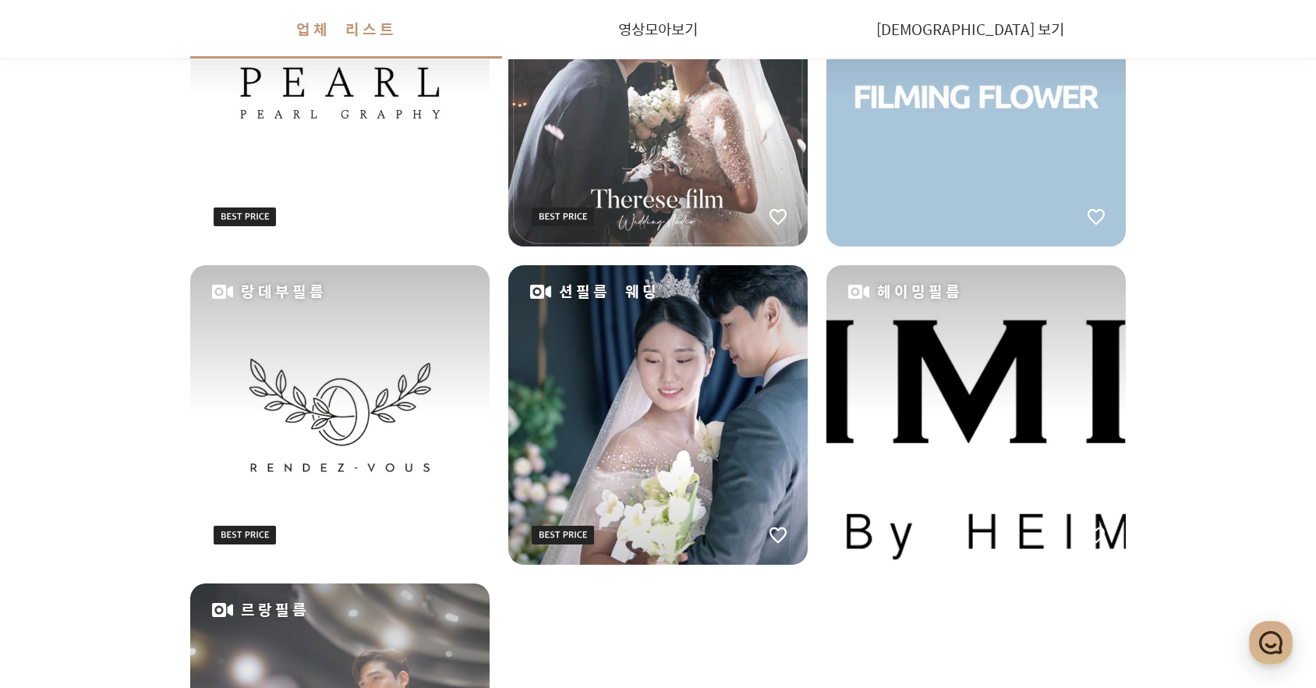
scroll to position [1832, 0]
